Goal: Information Seeking & Learning: Find specific page/section

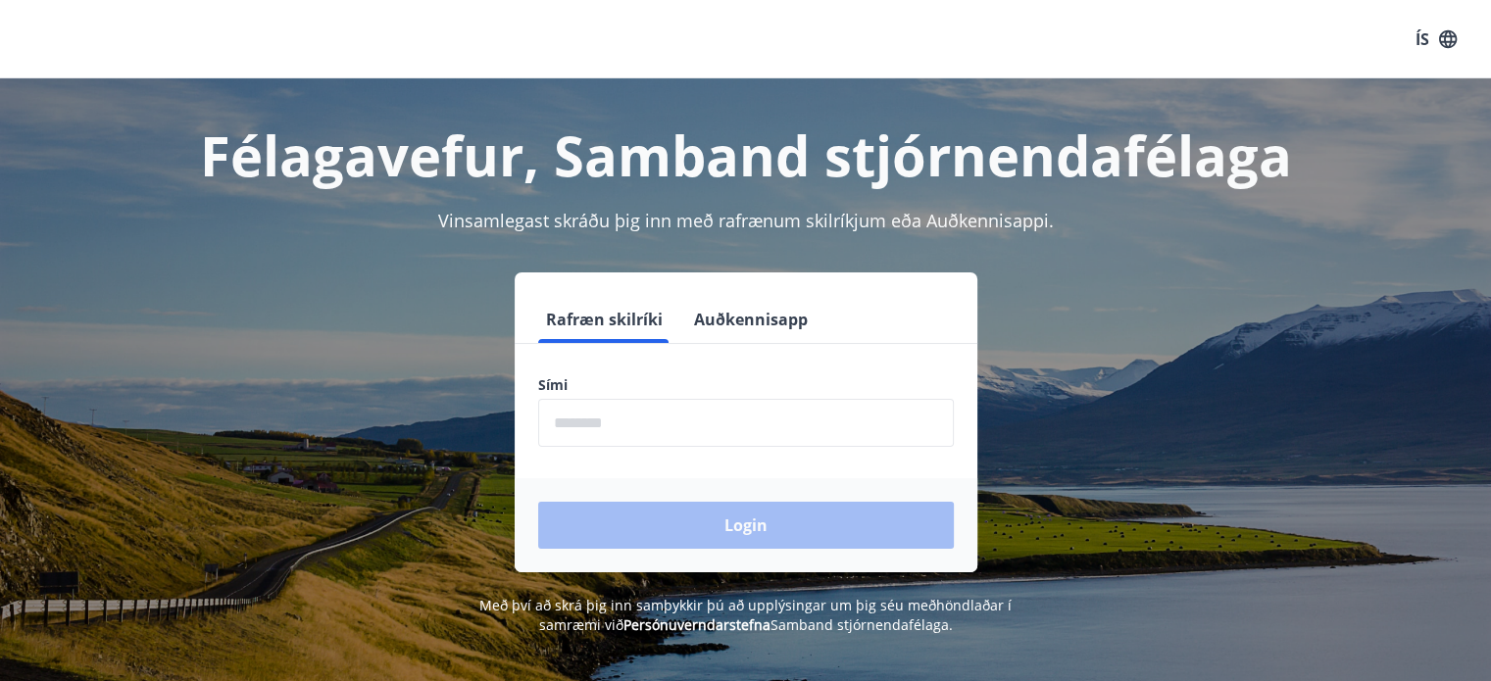
click at [557, 427] on input "phone" at bounding box center [745, 423] width 415 height 48
type input "********"
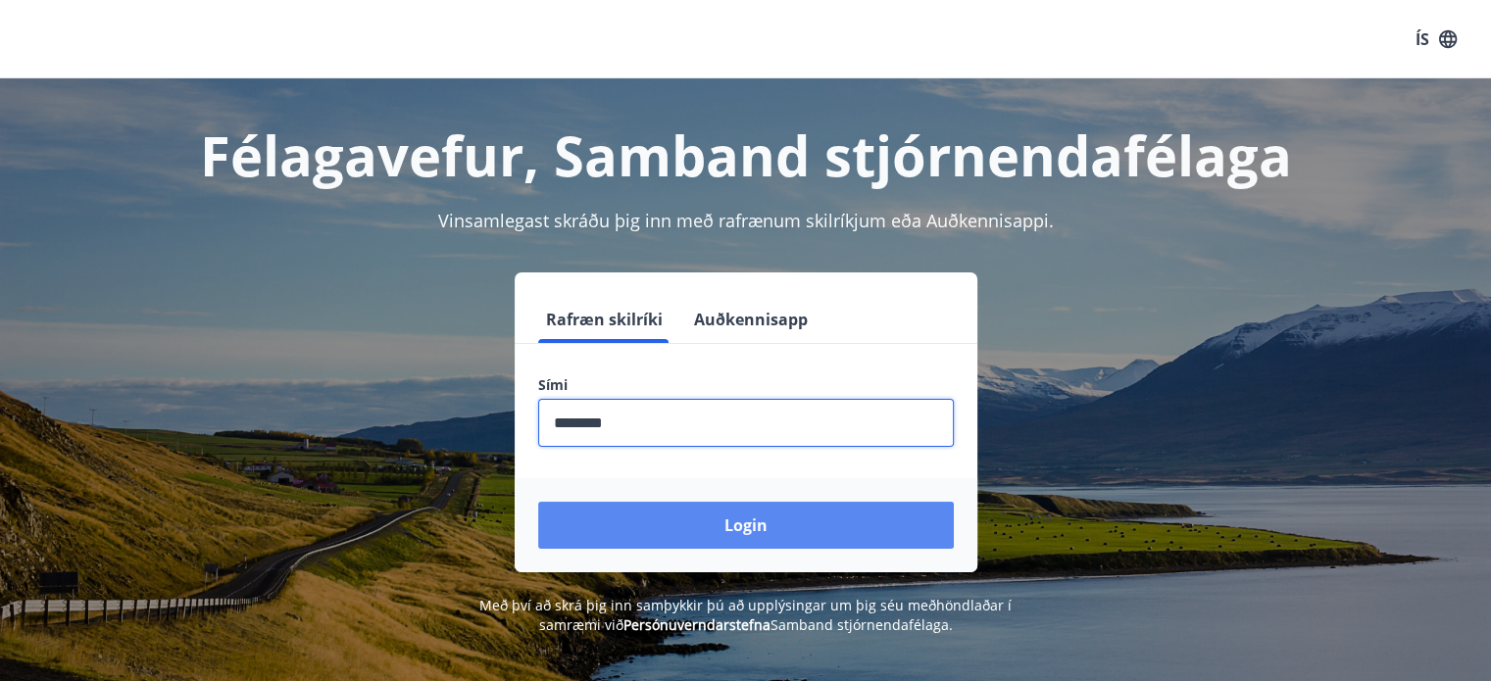
click at [700, 534] on button "Login" at bounding box center [745, 525] width 415 height 47
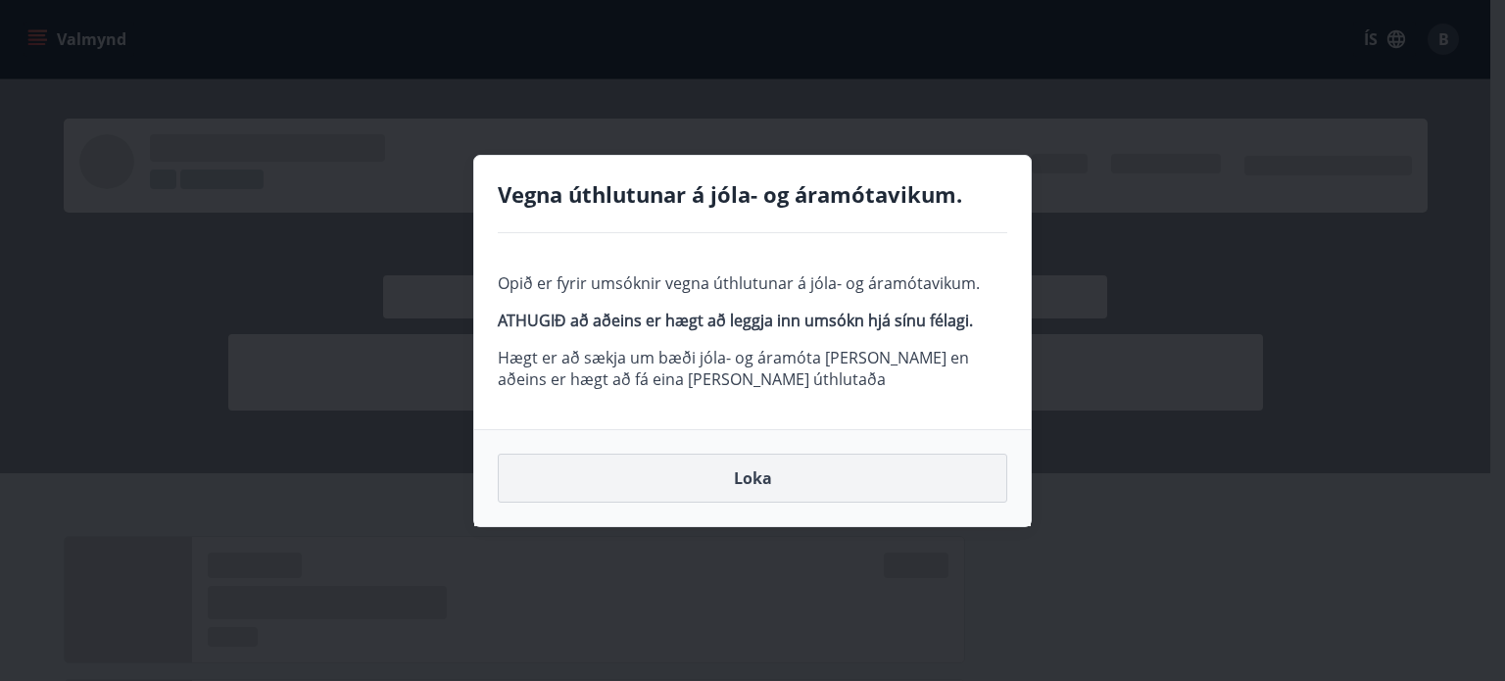
click at [761, 479] on button "Loka" at bounding box center [753, 478] width 510 height 49
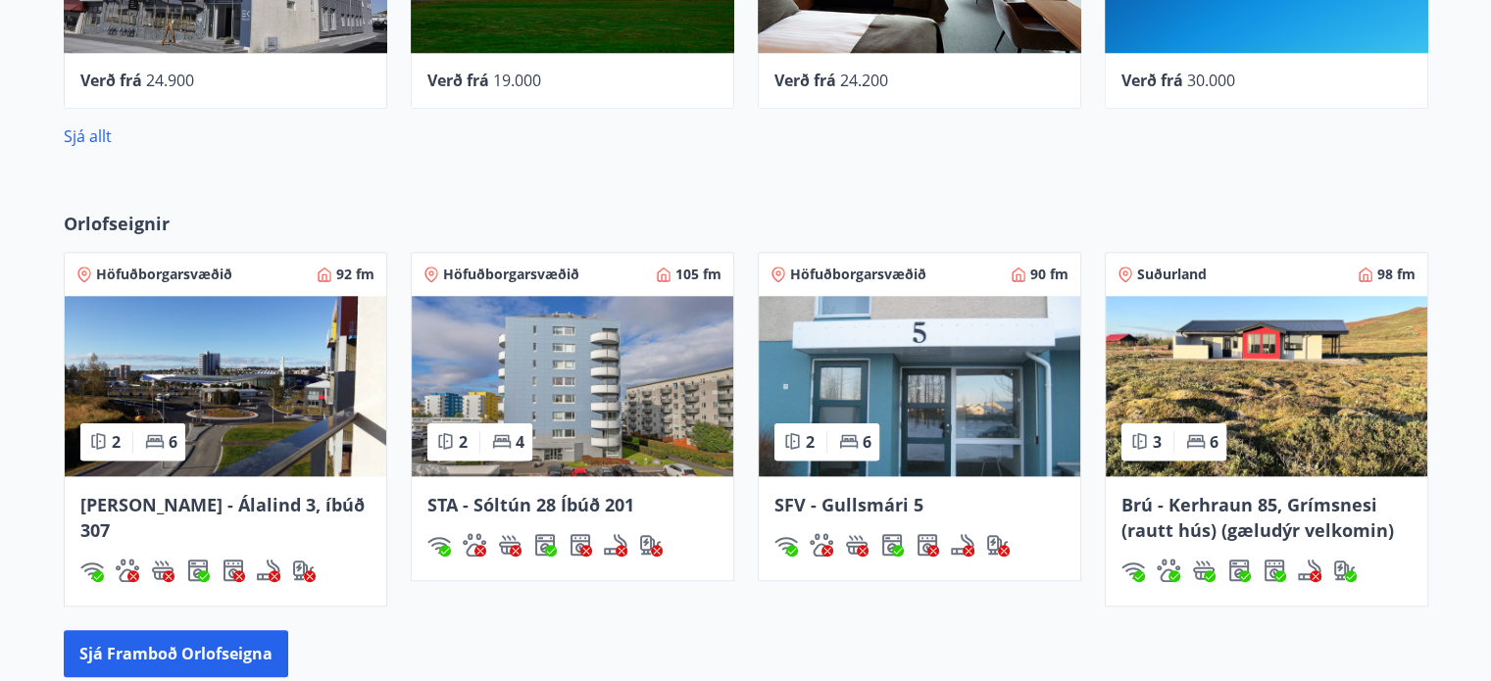
scroll to position [1927, 0]
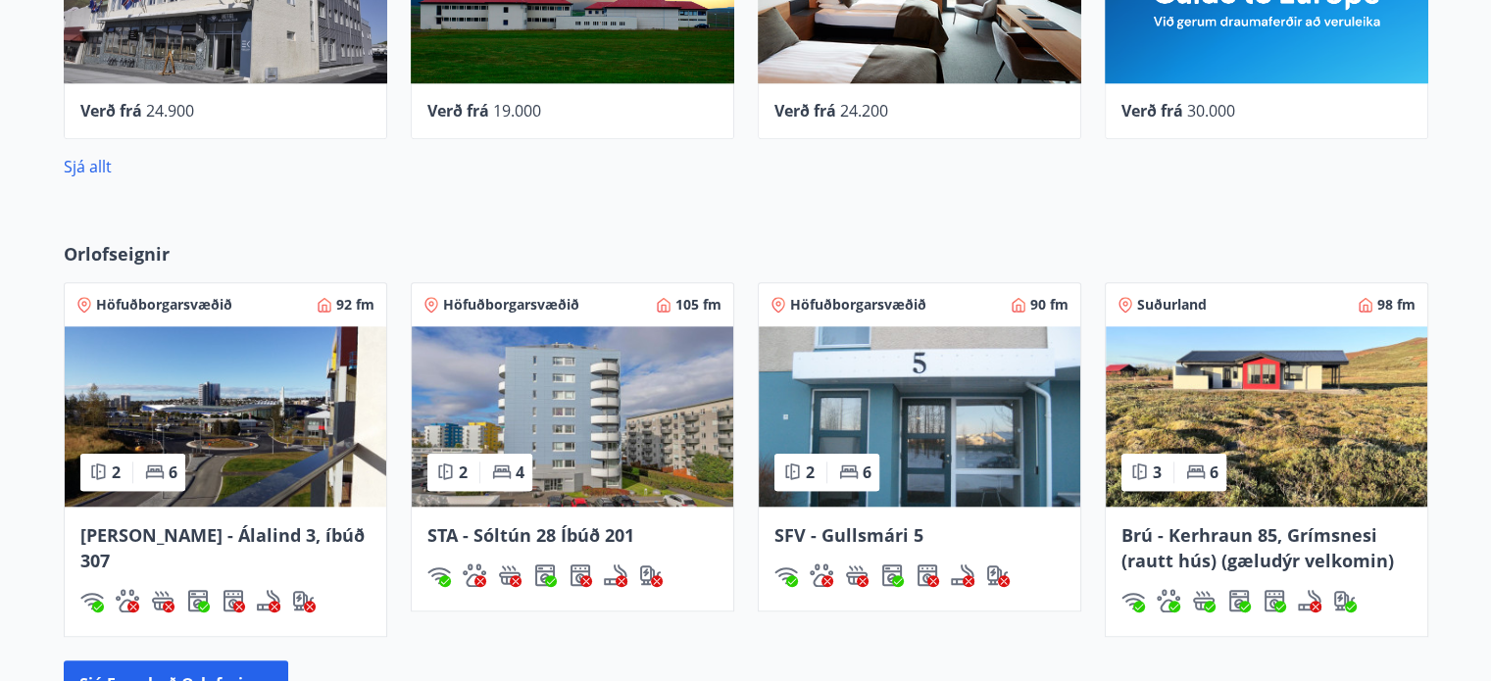
click at [180, 403] on img at bounding box center [225, 416] width 321 height 180
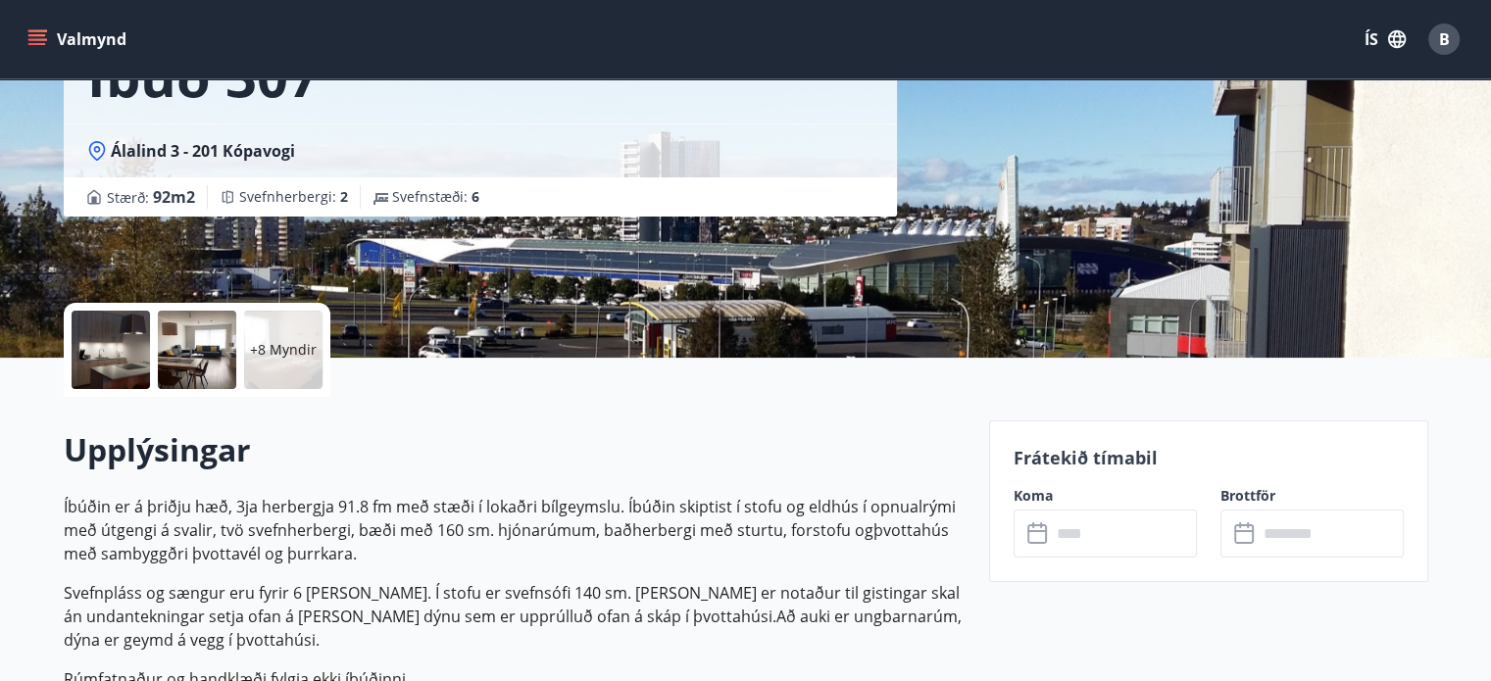
scroll to position [235, 0]
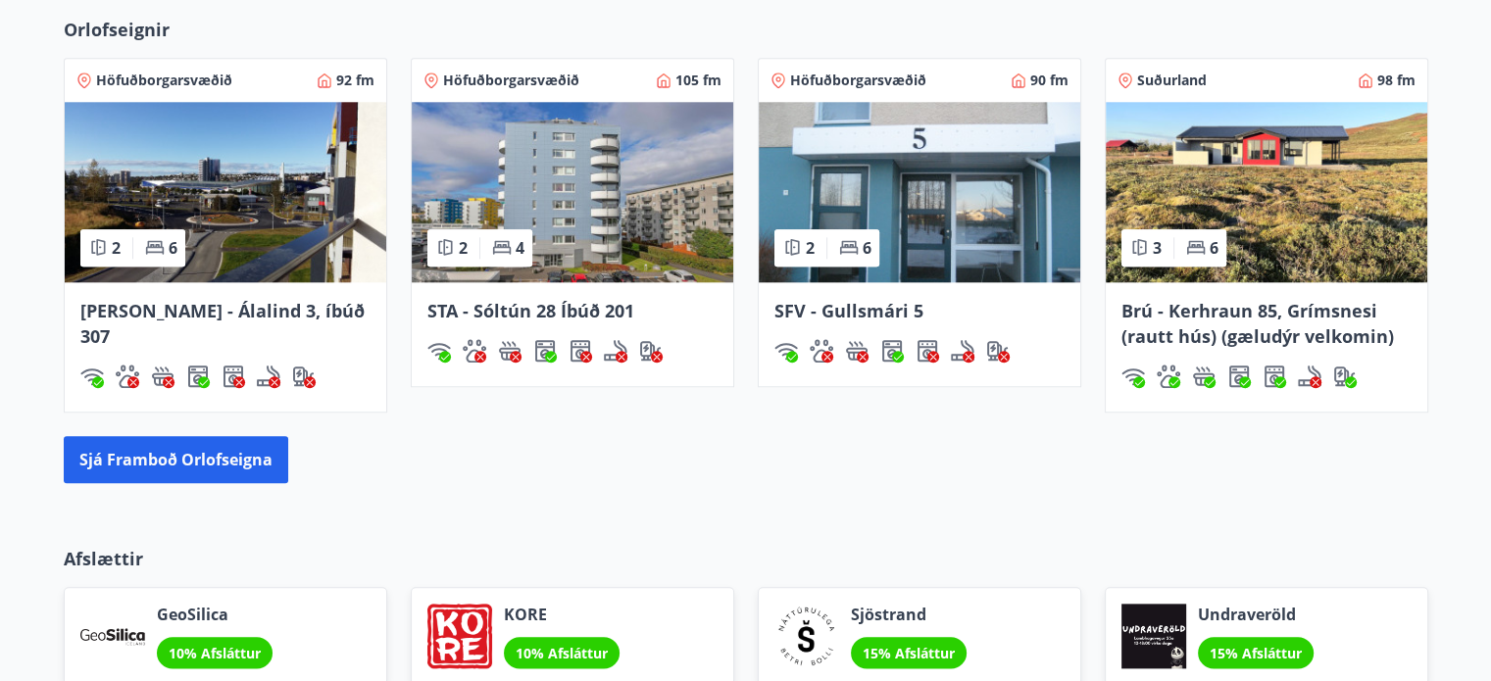
scroll to position [2107, 0]
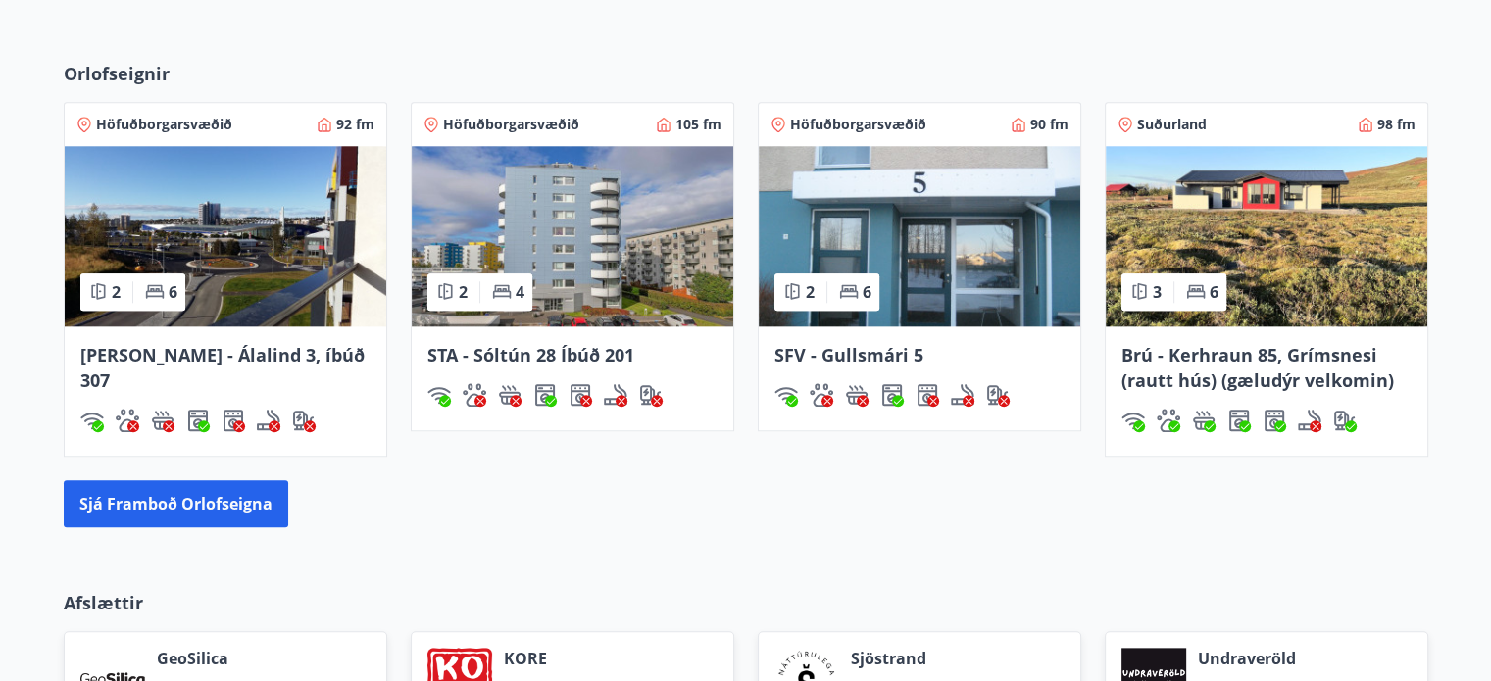
click at [925, 258] on img at bounding box center [918, 236] width 321 height 180
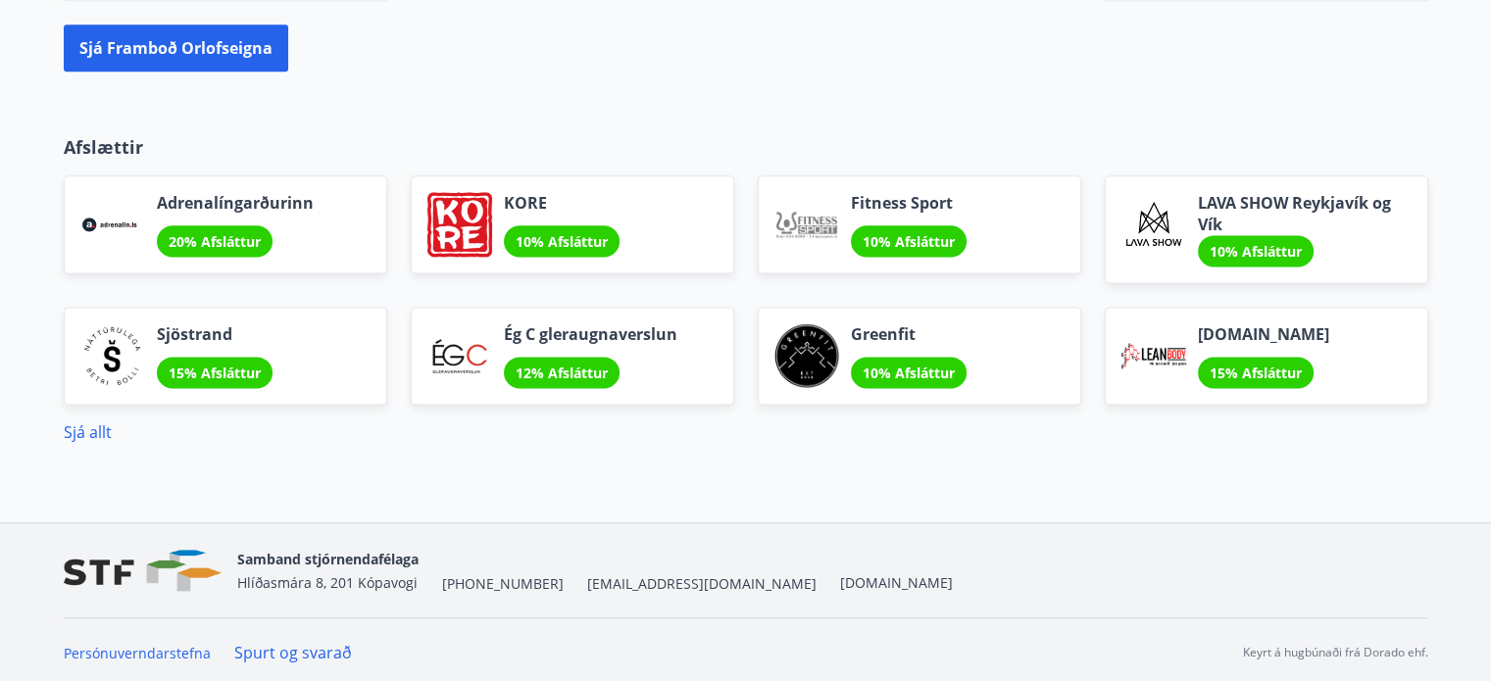
scroll to position [2566, 0]
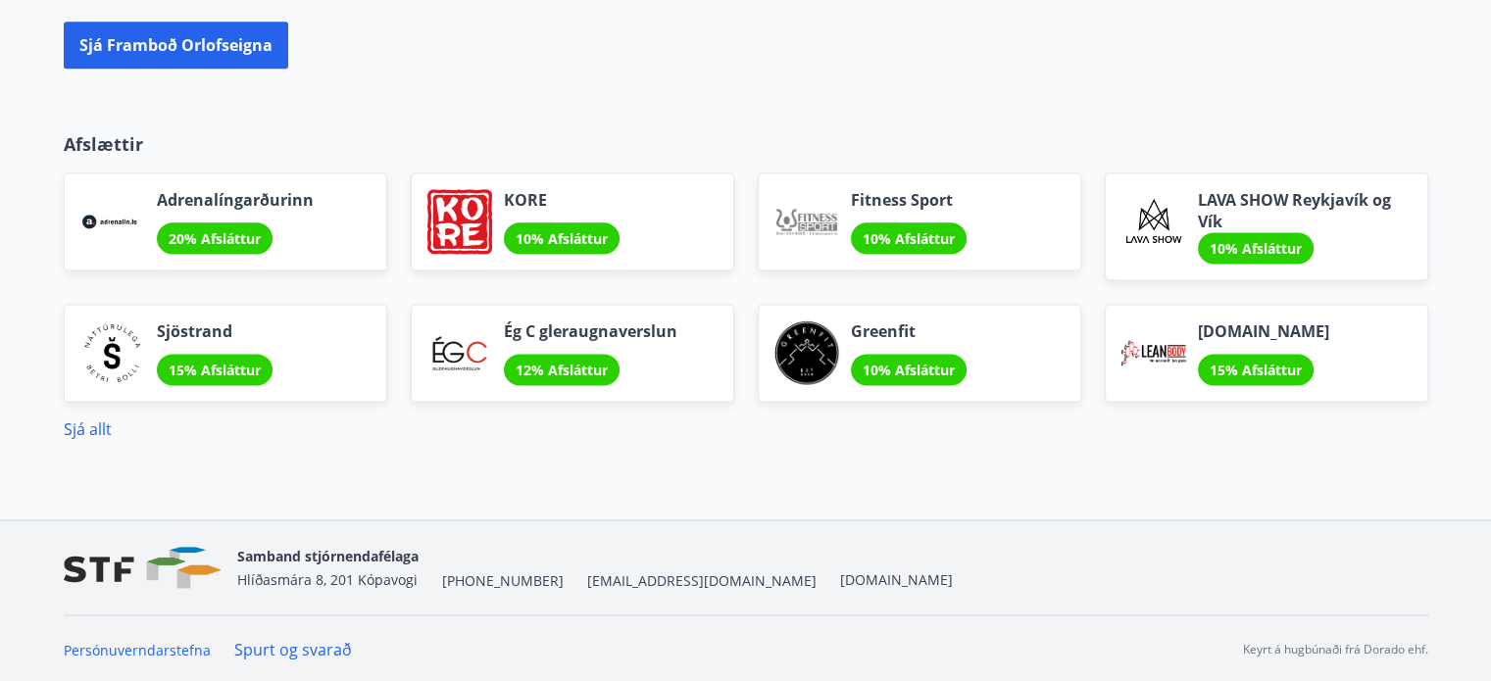
click at [286, 642] on link "Spurt og svarað" at bounding box center [293, 650] width 118 height 22
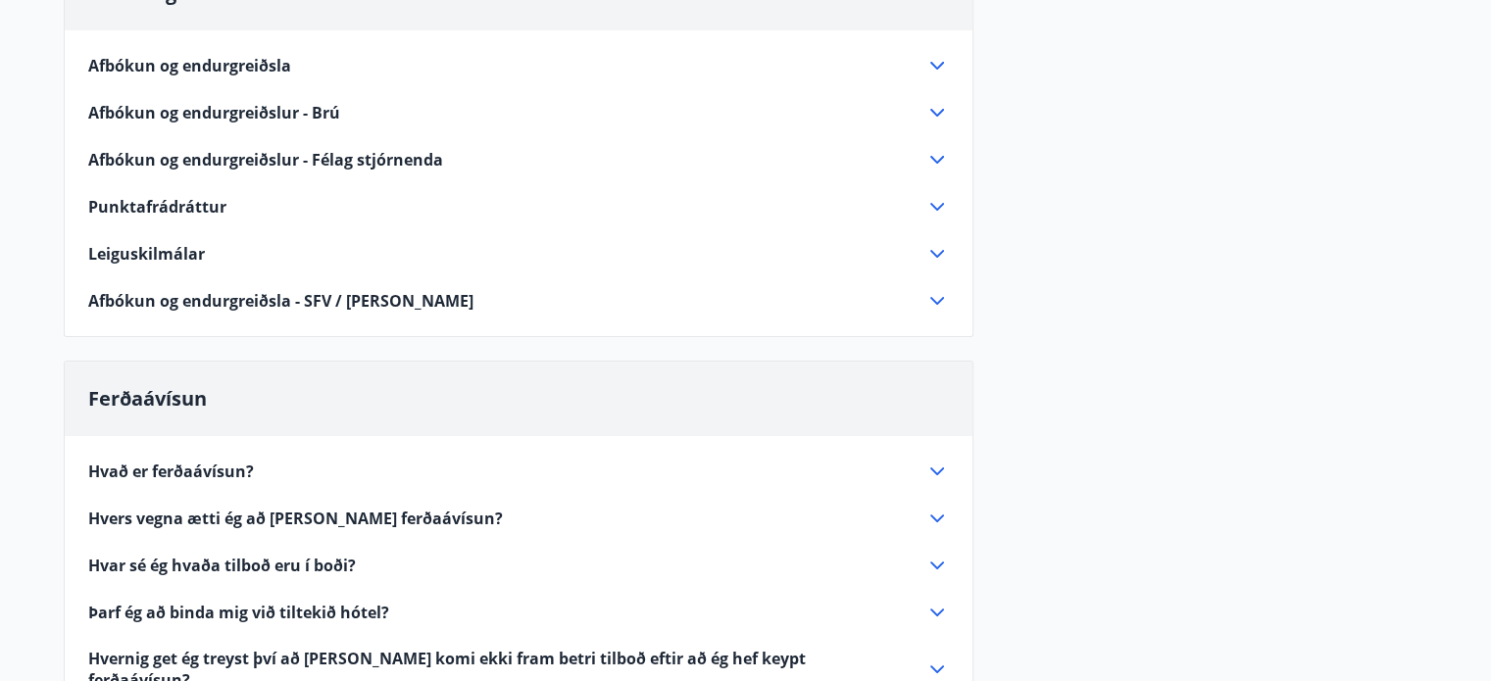
scroll to position [401, 0]
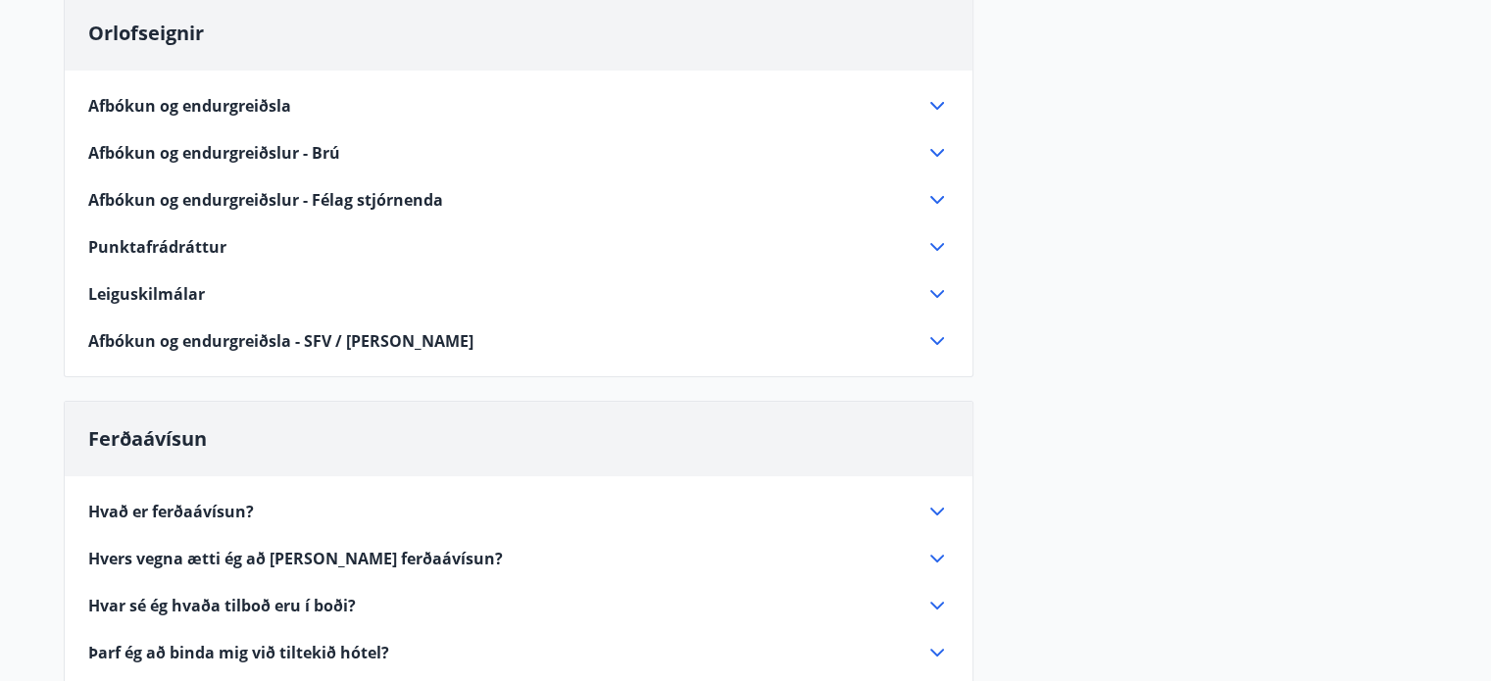
click at [933, 198] on icon at bounding box center [937, 200] width 14 height 8
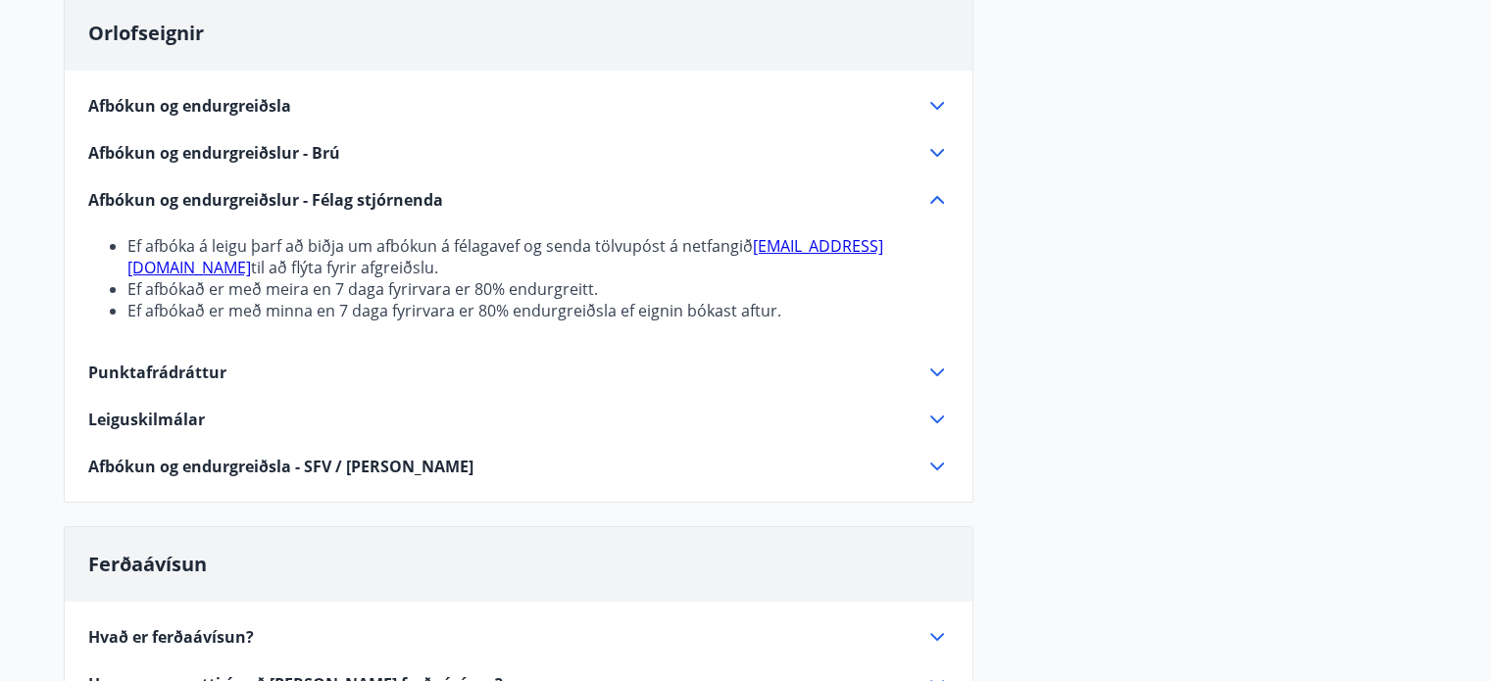
click at [933, 198] on icon at bounding box center [937, 200] width 14 height 8
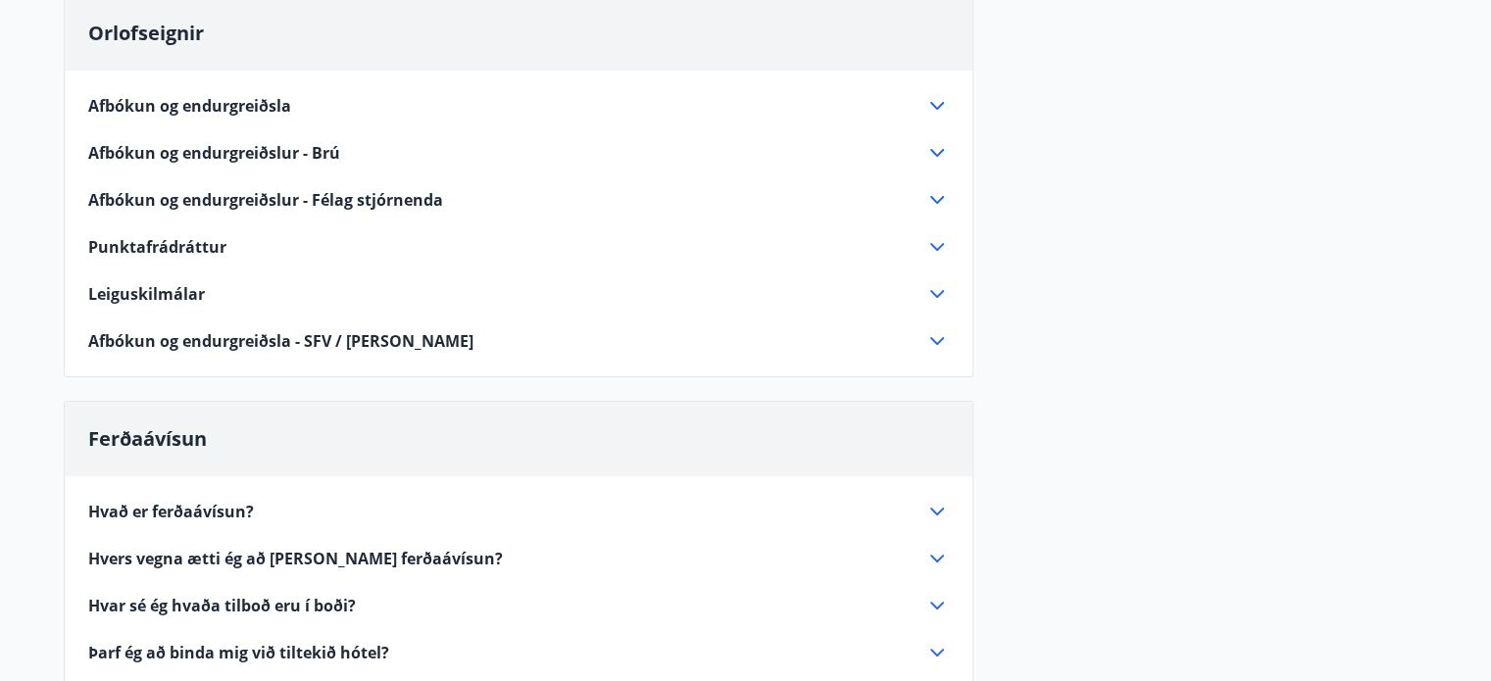
click at [168, 250] on span "Punktafrádráttur" at bounding box center [157, 247] width 138 height 22
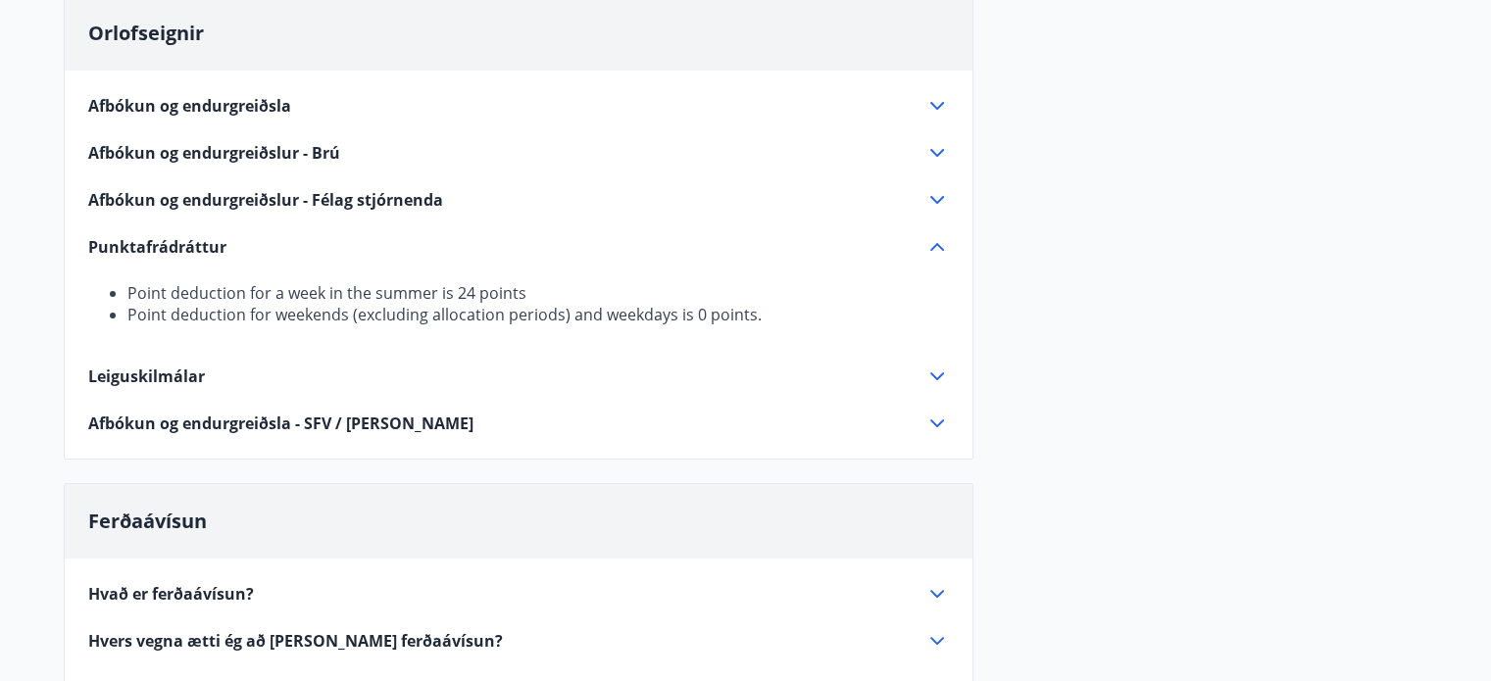
click at [169, 236] on span "Punktafrádráttur" at bounding box center [157, 247] width 138 height 22
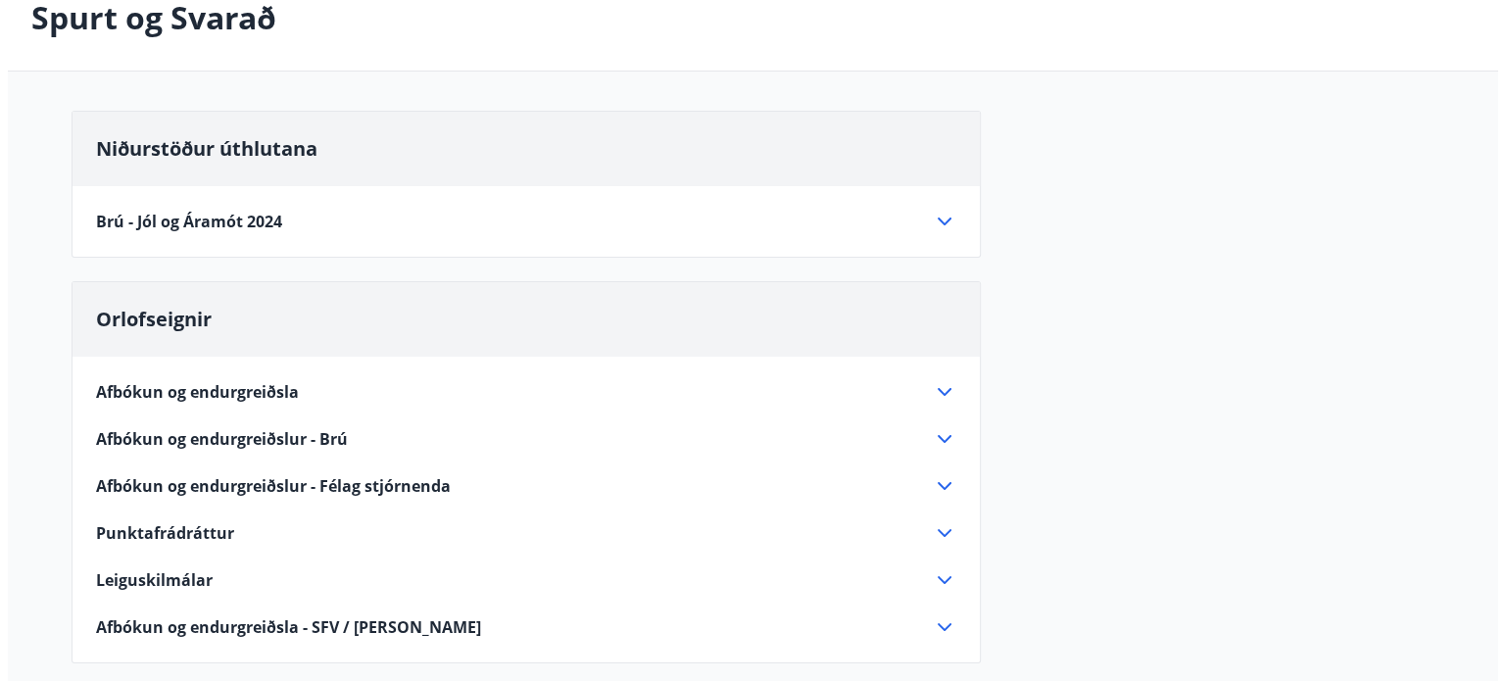
scroll to position [0, 0]
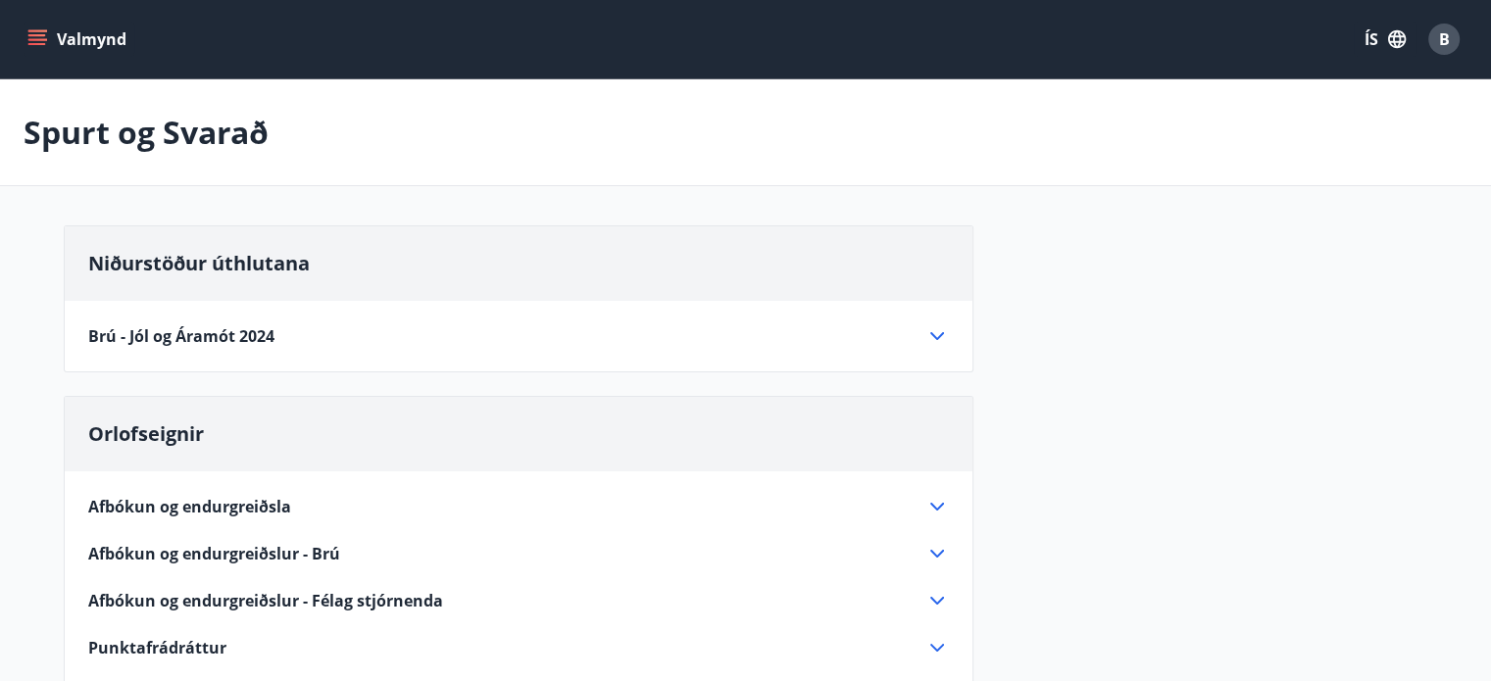
click at [1440, 35] on span "B" at bounding box center [1444, 39] width 11 height 22
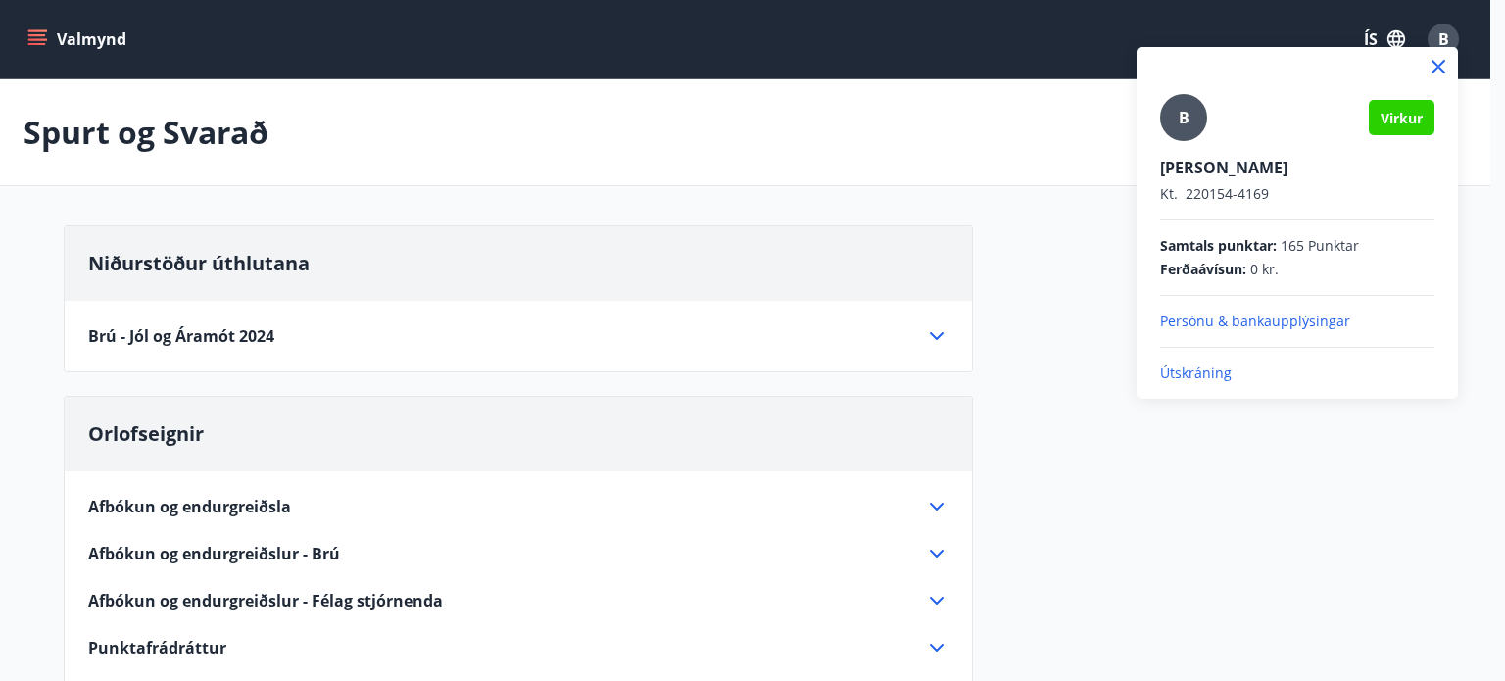
click at [1209, 367] on p "Útskráning" at bounding box center [1297, 374] width 274 height 20
